Goal: Task Accomplishment & Management: Manage account settings

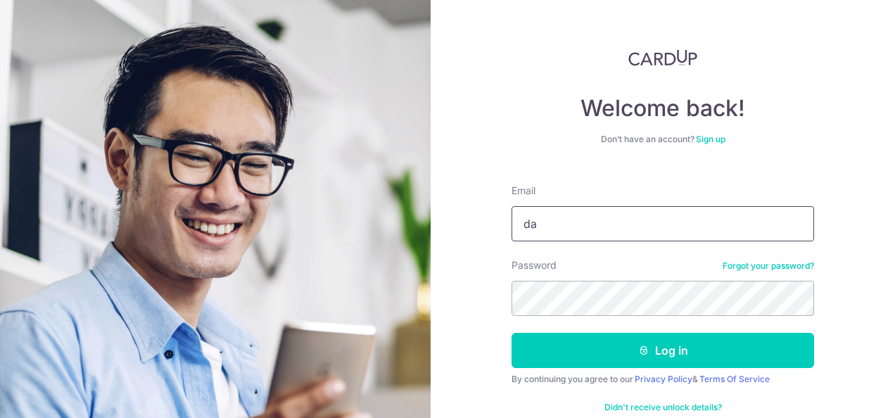
type input "[PERSON_NAME][EMAIL_ADDRESS][DOMAIN_NAME]"
click at [512, 333] on button "Log in" at bounding box center [663, 350] width 303 height 35
